Goal: Information Seeking & Learning: Learn about a topic

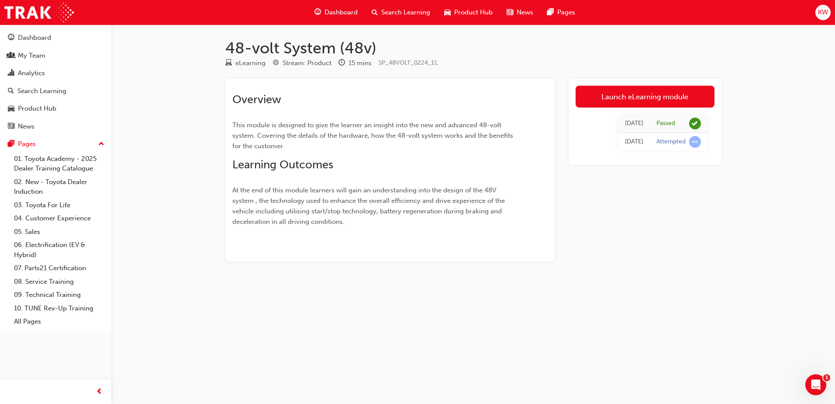
click at [404, 11] on span "Search Learning" at bounding box center [405, 12] width 49 height 10
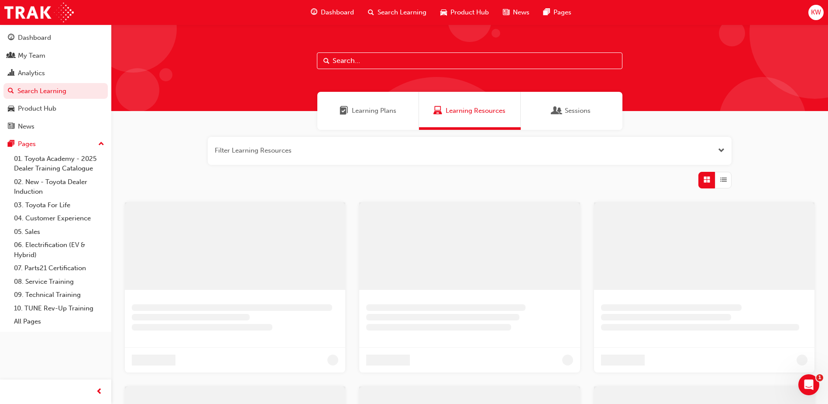
click at [362, 62] on input "text" at bounding box center [470, 60] width 306 height 17
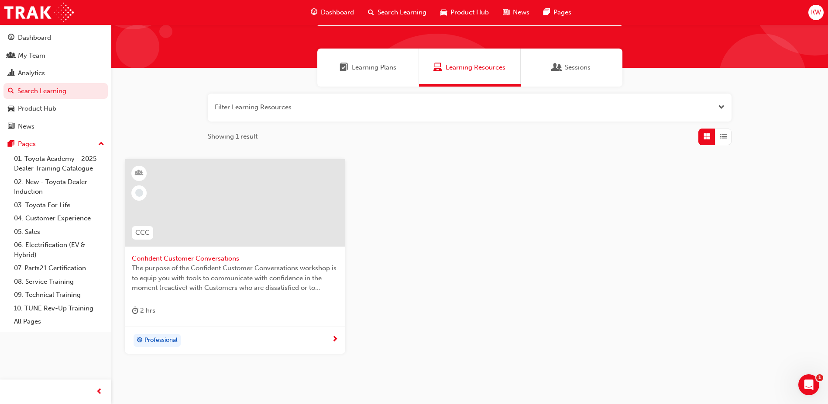
scroll to position [44, 0]
type input "confident"
click at [187, 255] on span "Confident Customer Conversations" at bounding box center [235, 258] width 207 height 10
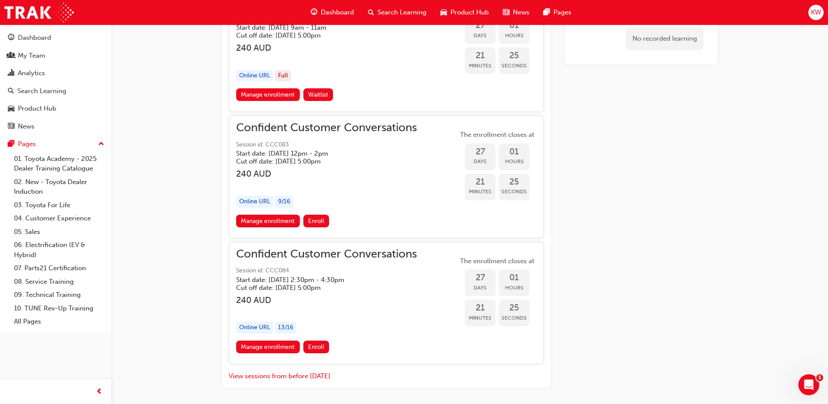
scroll to position [751, 0]
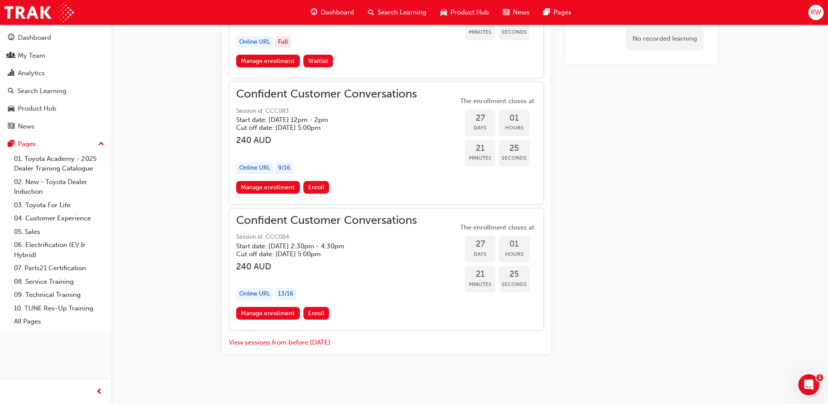
click at [347, 211] on div "Confident Customer Conversations Session id: CCC084 Start date: [DATE] 2:30pm -…" at bounding box center [386, 269] width 315 height 122
click at [347, 217] on span "Confident Customer Conversations" at bounding box center [326, 220] width 181 height 10
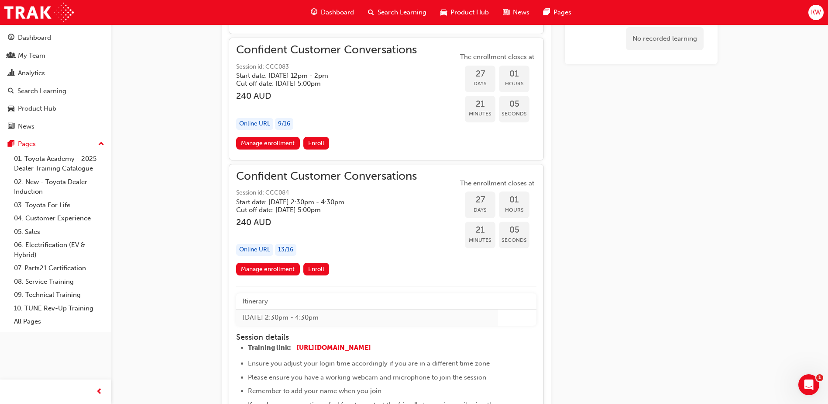
scroll to position [795, 0]
drag, startPoint x: 660, startPoint y: 183, endPoint x: 695, endPoint y: 219, distance: 50.3
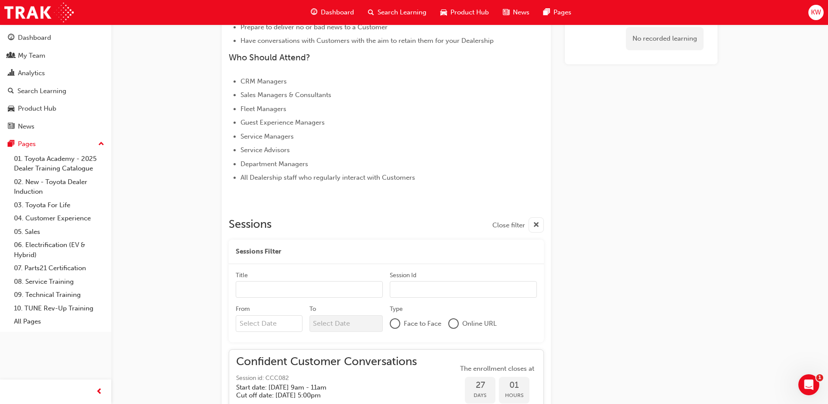
scroll to position [708, 0]
